Goal: Task Accomplishment & Management: Complete application form

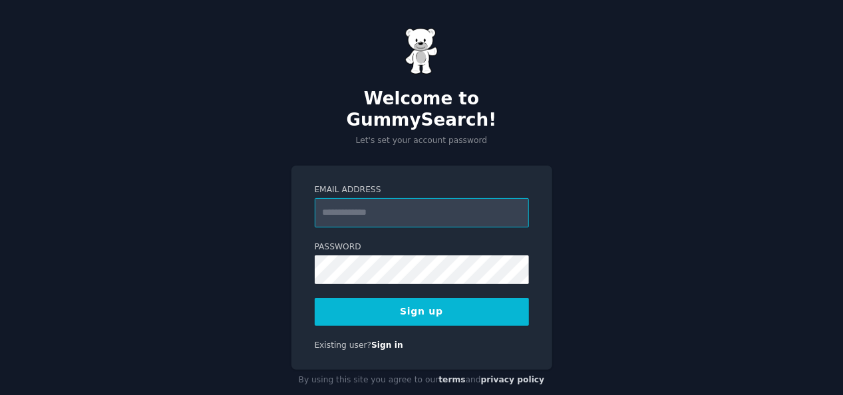
click at [371, 198] on input "Email Address" at bounding box center [422, 212] width 214 height 29
type input "**********"
click at [401, 298] on button "Sign up" at bounding box center [422, 312] width 214 height 28
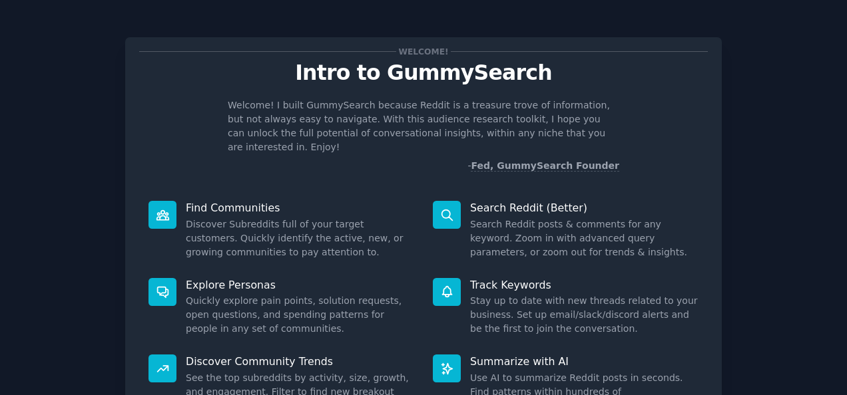
click at [512, 172] on div "Welcome! Intro to GummySearch Welcome! I built GummySearch because Reddit is a …" at bounding box center [423, 243] width 596 height 413
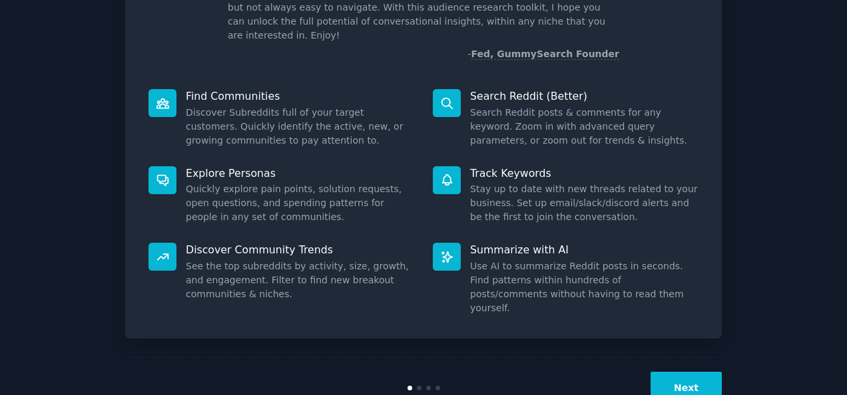
scroll to position [125, 0]
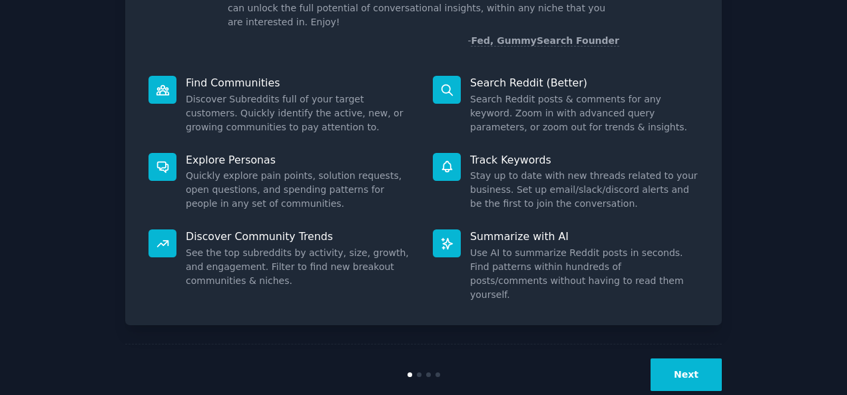
click at [674, 359] on button "Next" at bounding box center [685, 375] width 71 height 33
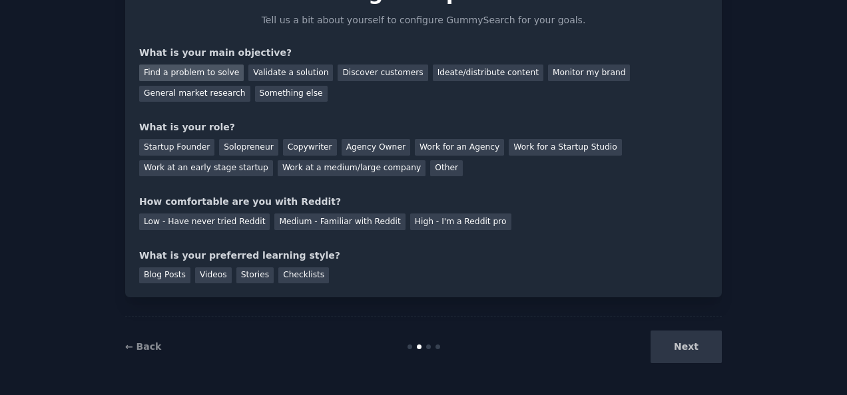
click at [184, 73] on div "Find a problem to solve" at bounding box center [191, 73] width 104 height 17
click at [262, 69] on div "Validate a solution" at bounding box center [290, 73] width 85 height 17
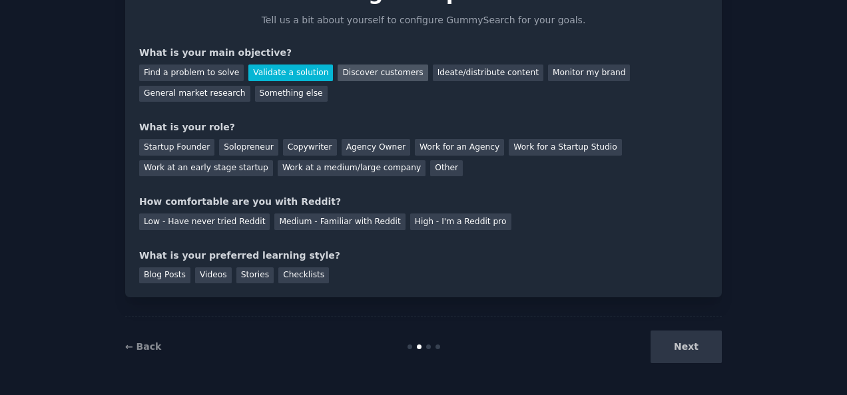
click at [351, 73] on div "Discover customers" at bounding box center [382, 73] width 90 height 17
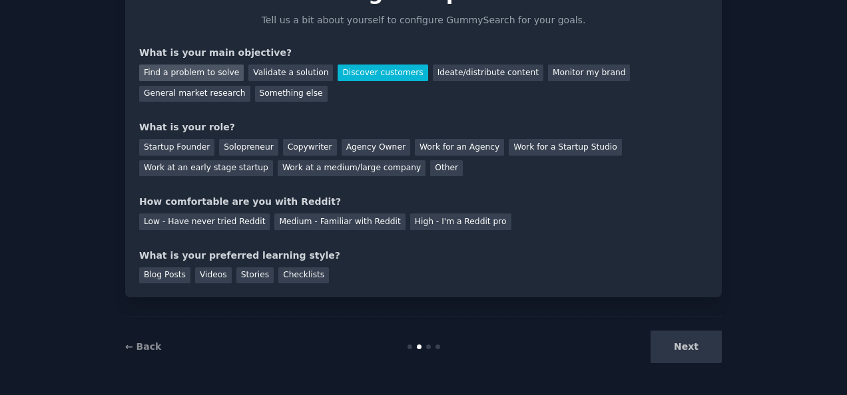
click at [204, 73] on div "Find a problem to solve" at bounding box center [191, 73] width 104 height 17
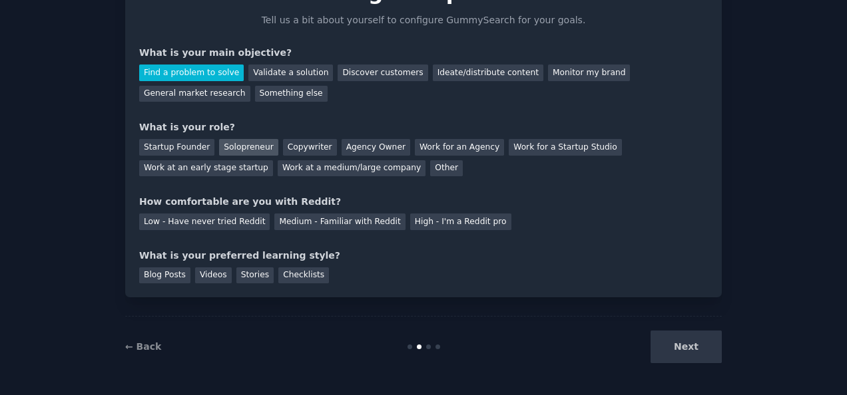
click at [252, 144] on div "Solopreneur" at bounding box center [248, 147] width 59 height 17
click at [318, 221] on div "Medium - Familiar with Reddit" at bounding box center [339, 222] width 130 height 17
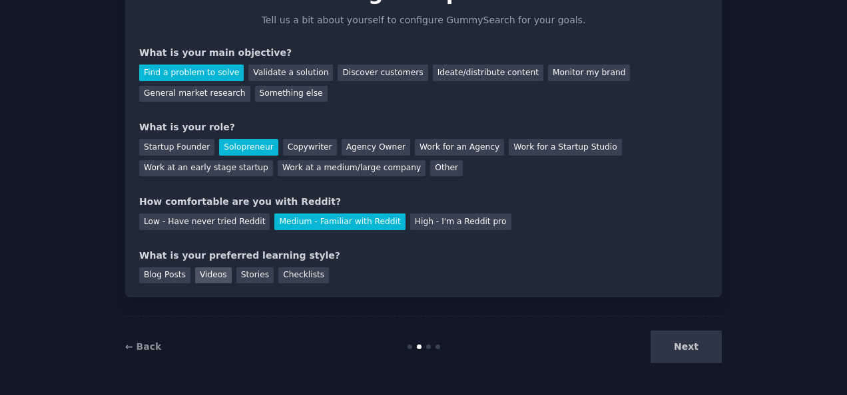
click at [202, 274] on div "Videos" at bounding box center [213, 276] width 37 height 17
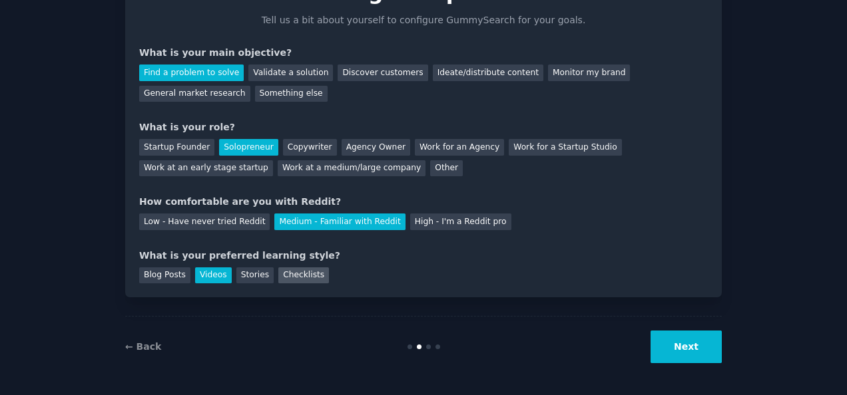
click at [284, 273] on div "Checklists" at bounding box center [303, 276] width 51 height 17
click at [199, 272] on div "Videos" at bounding box center [213, 276] width 37 height 17
click at [671, 345] on button "Next" at bounding box center [685, 347] width 71 height 33
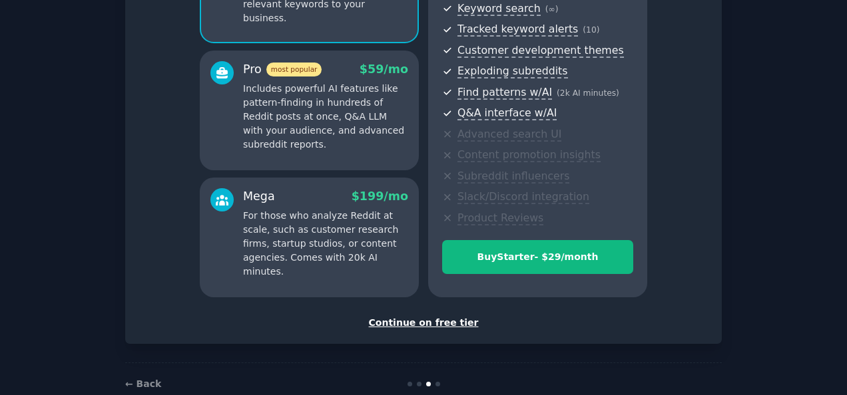
scroll to position [208, 0]
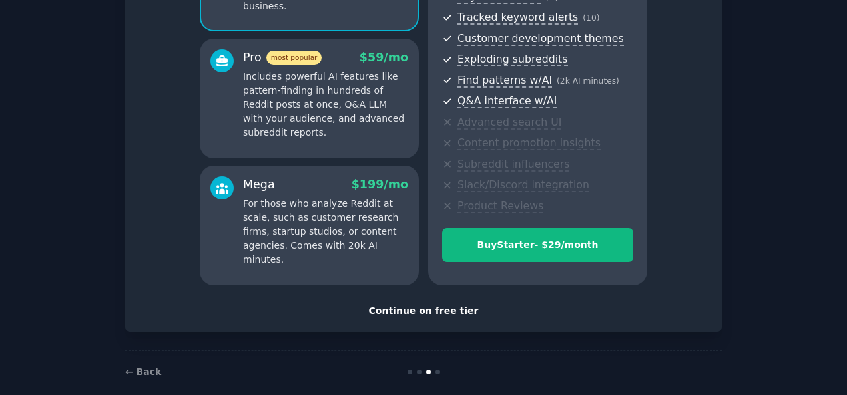
click at [426, 314] on div "Continue on free tier" at bounding box center [423, 311] width 568 height 14
